Goal: Task Accomplishment & Management: Manage account settings

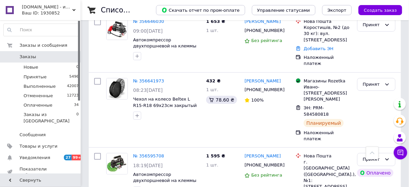
scroll to position [1323, 0]
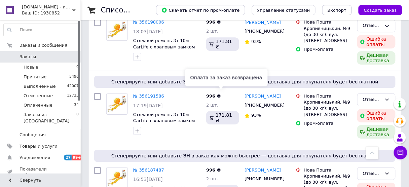
scroll to position [1172, 0]
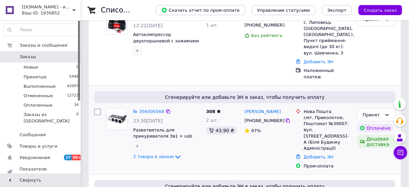
scroll to position [161, 0]
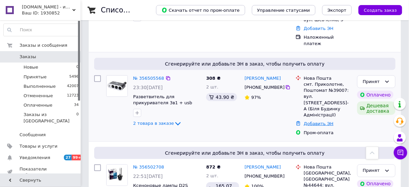
click at [316, 121] on link "Добавить ЭН" at bounding box center [318, 123] width 30 height 5
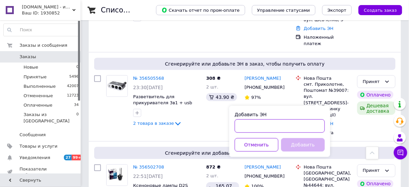
click at [261, 125] on input "Добавить ЭН" at bounding box center [280, 125] width 90 height 13
paste input "20451223992998"
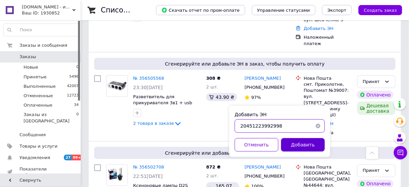
type input "20451223992998"
click at [307, 147] on button "Добавить" at bounding box center [303, 144] width 44 height 13
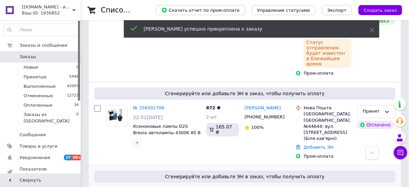
scroll to position [269, 0]
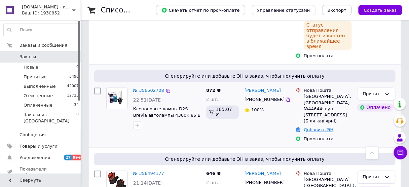
click at [314, 127] on link "Добавить ЭН" at bounding box center [318, 129] width 30 height 5
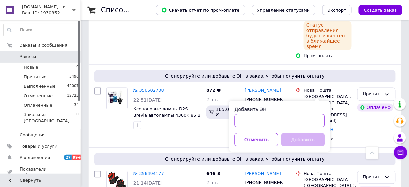
drag, startPoint x: 258, startPoint y: 123, endPoint x: 270, endPoint y: 131, distance: 14.2
click at [259, 123] on input "Добавить ЭН" at bounding box center [280, 120] width 90 height 13
paste input "20451223994514"
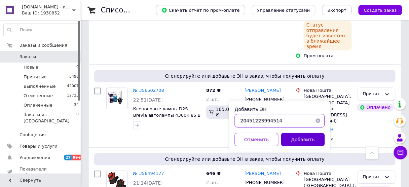
type input "20451223994514"
click at [289, 140] on button "Добавить" at bounding box center [303, 139] width 44 height 13
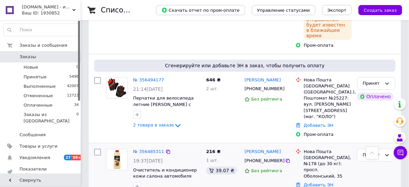
scroll to position [403, 0]
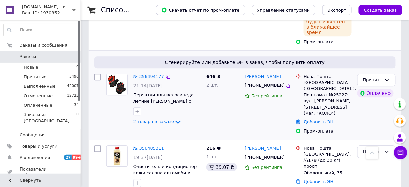
click at [323, 119] on link "Добавить ЭН" at bounding box center [318, 121] width 30 height 5
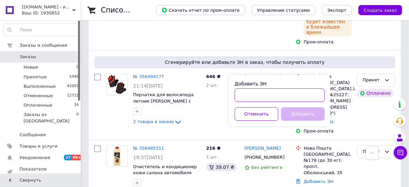
click at [278, 99] on input "Добавить ЭН" at bounding box center [280, 94] width 90 height 13
paste input "20451223998899"
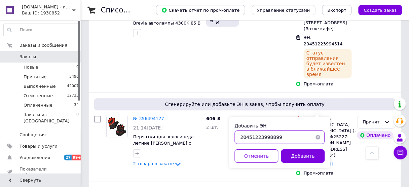
scroll to position [430, 0]
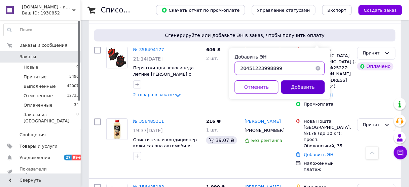
type input "20451223998899"
click at [295, 87] on button "Добавить" at bounding box center [303, 86] width 44 height 13
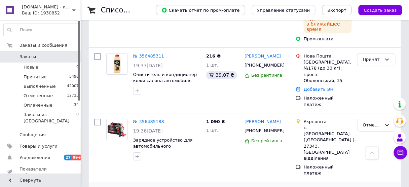
scroll to position [536, 0]
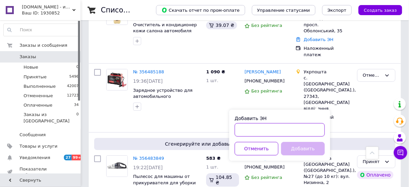
click at [290, 127] on input "Добавить ЭН" at bounding box center [280, 129] width 90 height 13
paste input "20451224019901"
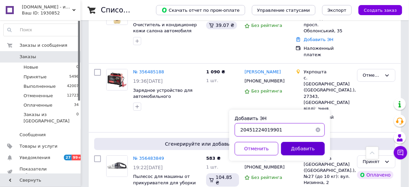
type input "20451224019901"
click at [298, 142] on button "Добавить" at bounding box center [303, 148] width 44 height 13
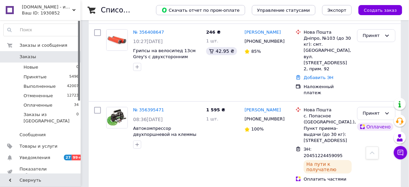
scroll to position [1274, 0]
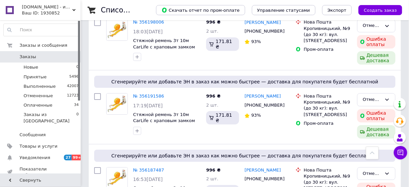
scroll to position [1172, 0]
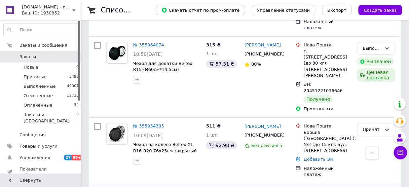
scroll to position [1221, 0]
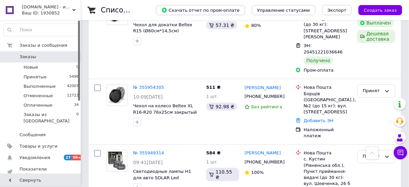
click at [29, 57] on span "Заказы" at bounding box center [27, 57] width 16 height 6
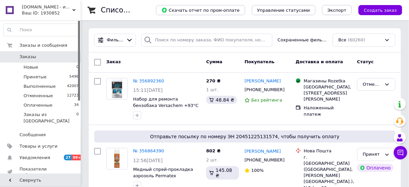
click at [28, 54] on span "Заказы" at bounding box center [27, 57] width 16 height 6
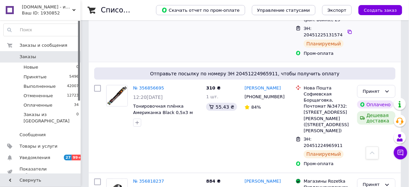
scroll to position [188, 0]
